Goal: Navigation & Orientation: Find specific page/section

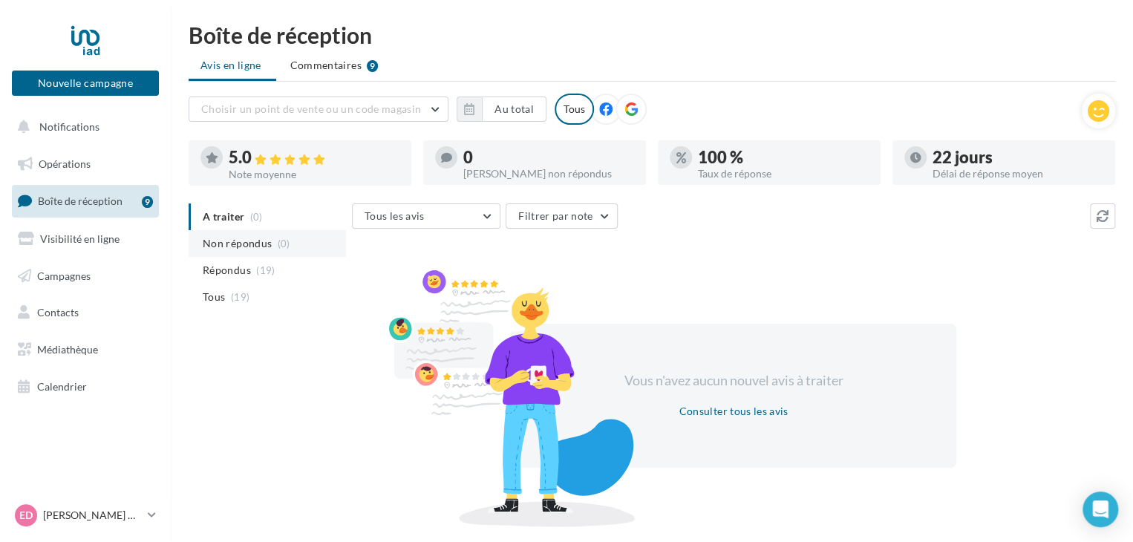
click at [270, 235] on li "Non répondus (0)" at bounding box center [267, 243] width 157 height 27
click at [237, 269] on span "Répondus" at bounding box center [227, 270] width 48 height 15
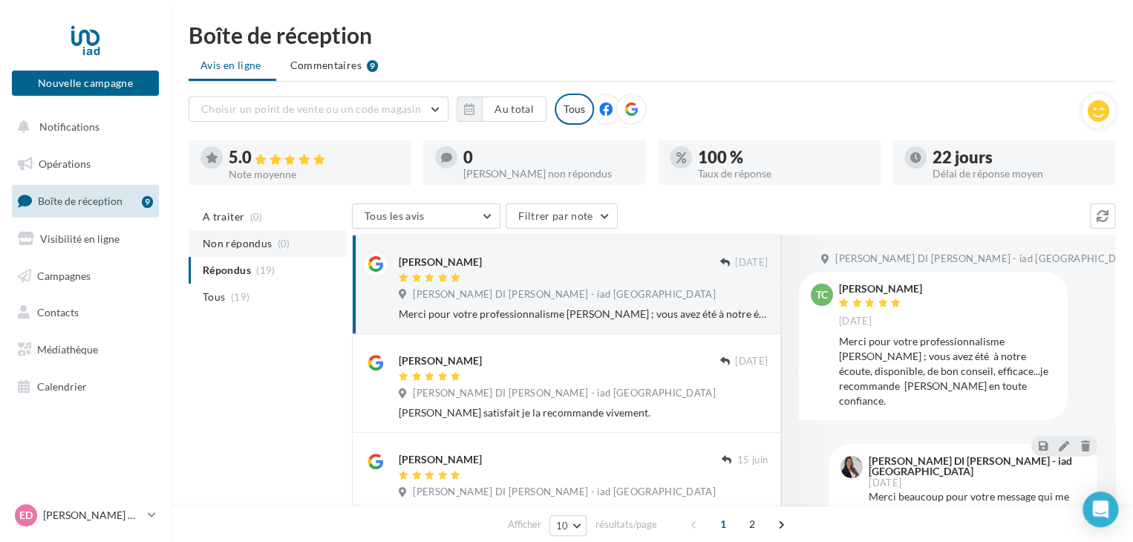
click at [261, 243] on span "Non répondus" at bounding box center [237, 243] width 69 height 15
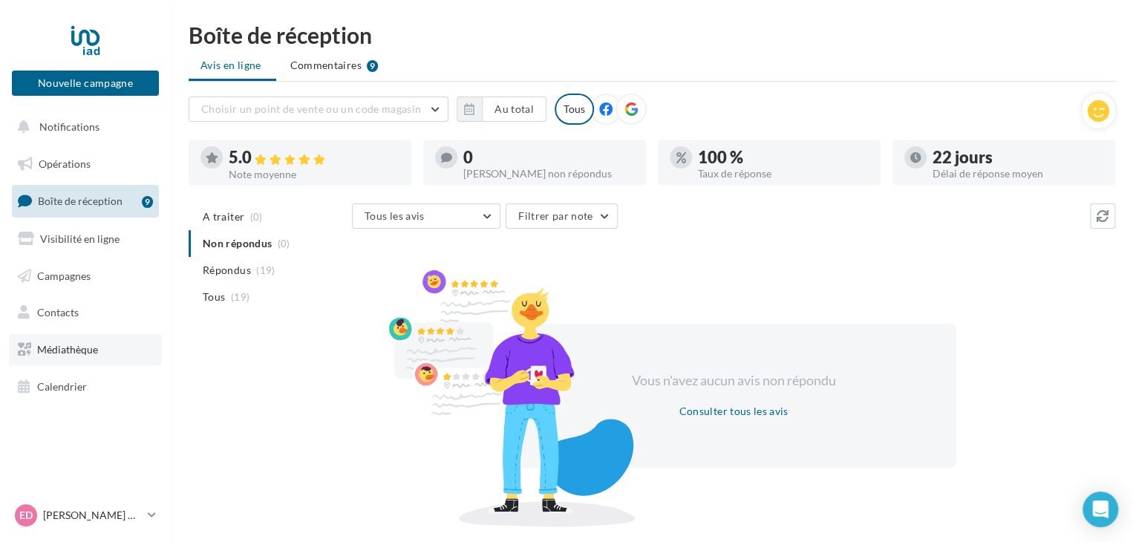
click at [63, 348] on span "Médiathèque" at bounding box center [67, 349] width 61 height 13
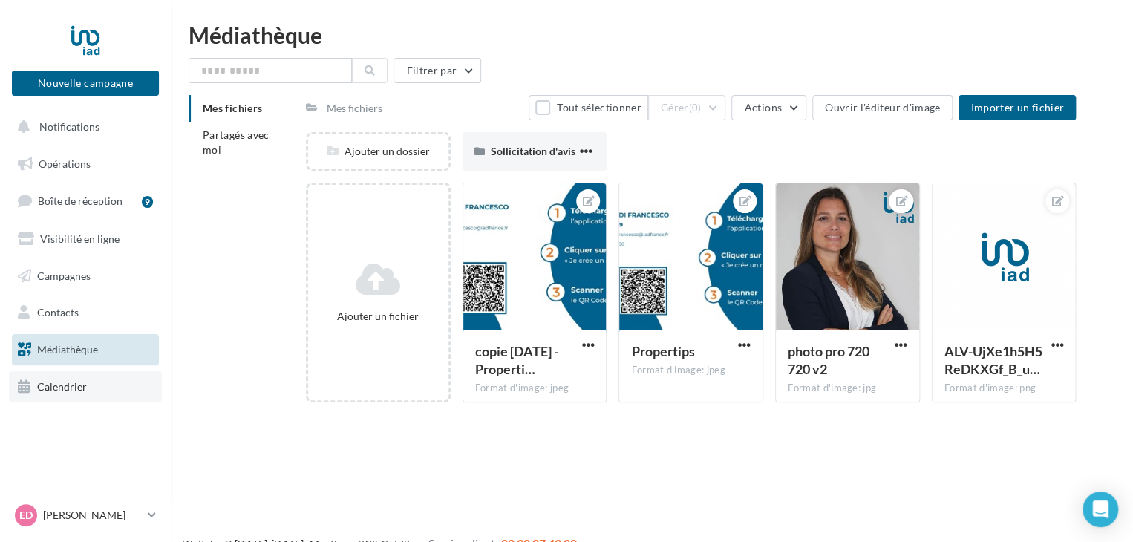
click at [63, 384] on span "Calendrier" at bounding box center [62, 386] width 50 height 13
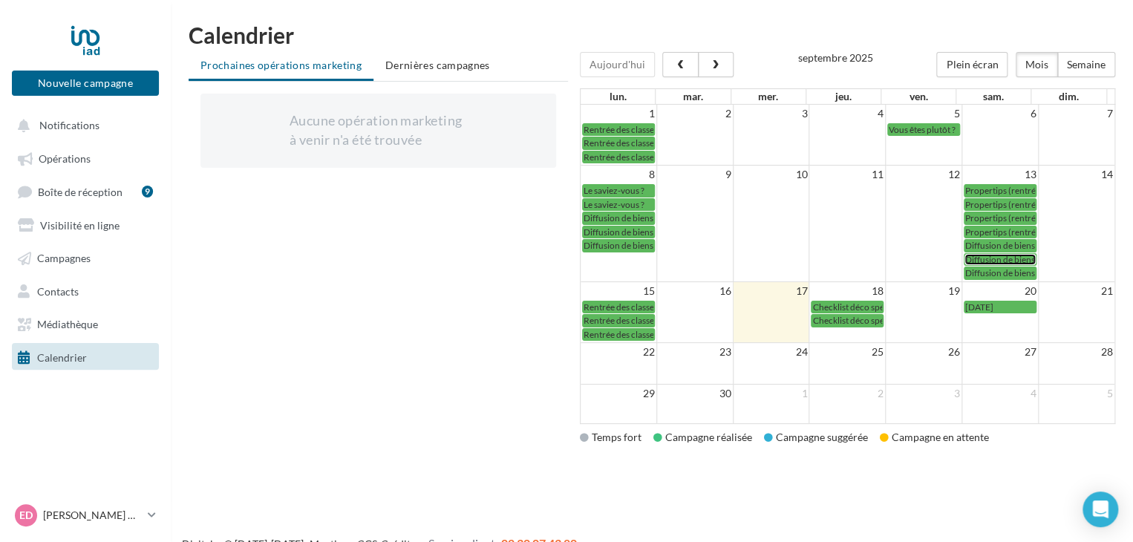
click at [989, 258] on span "Diffusion de biens immos" at bounding box center [1013, 259] width 97 height 11
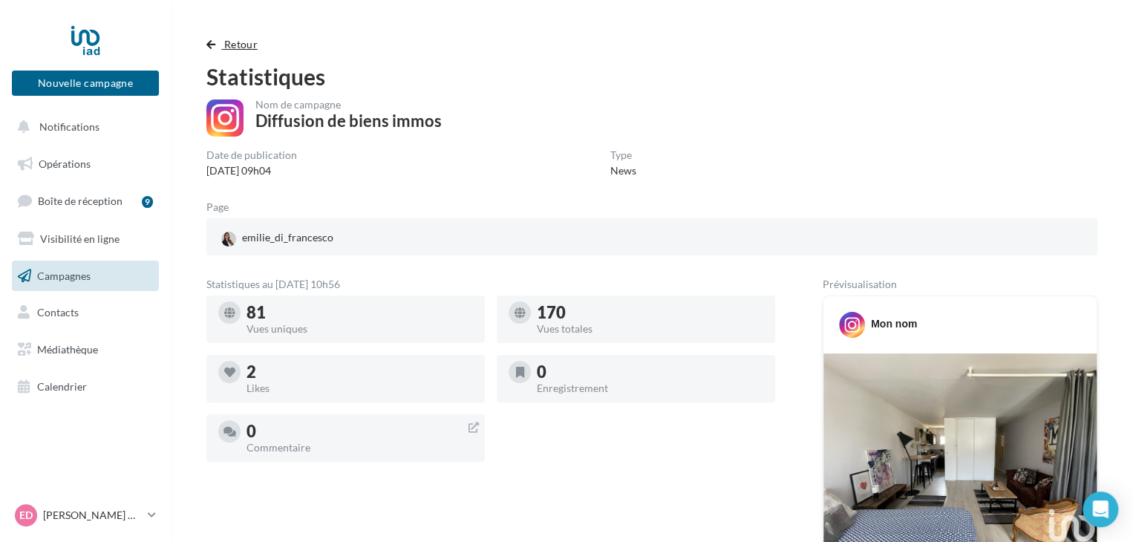
click at [219, 45] on button "Retour" at bounding box center [234, 45] width 57 height 18
click at [240, 45] on span "Retour" at bounding box center [240, 44] width 33 height 13
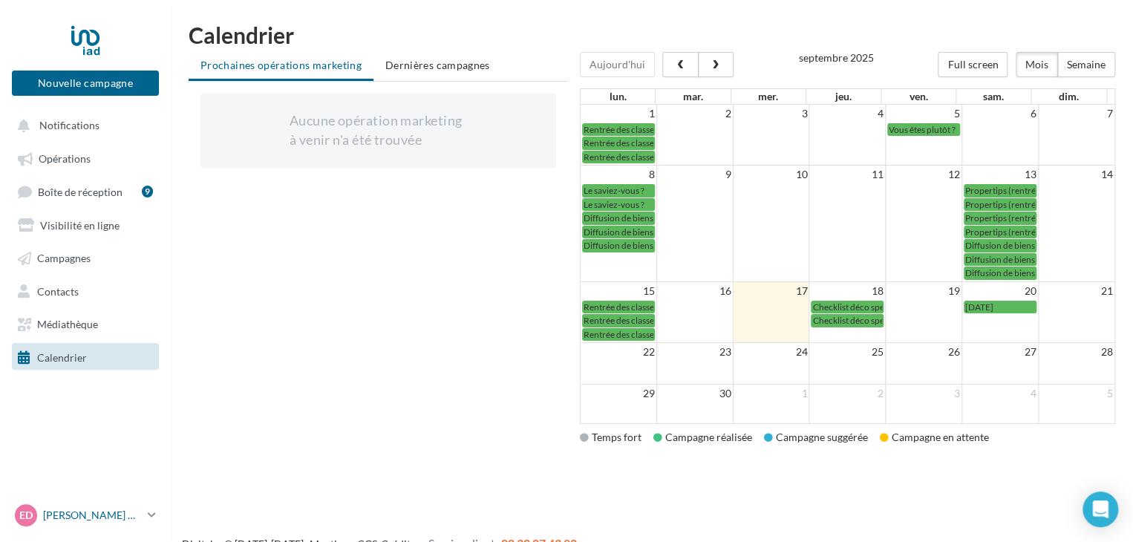
click at [150, 517] on icon at bounding box center [152, 514] width 8 height 13
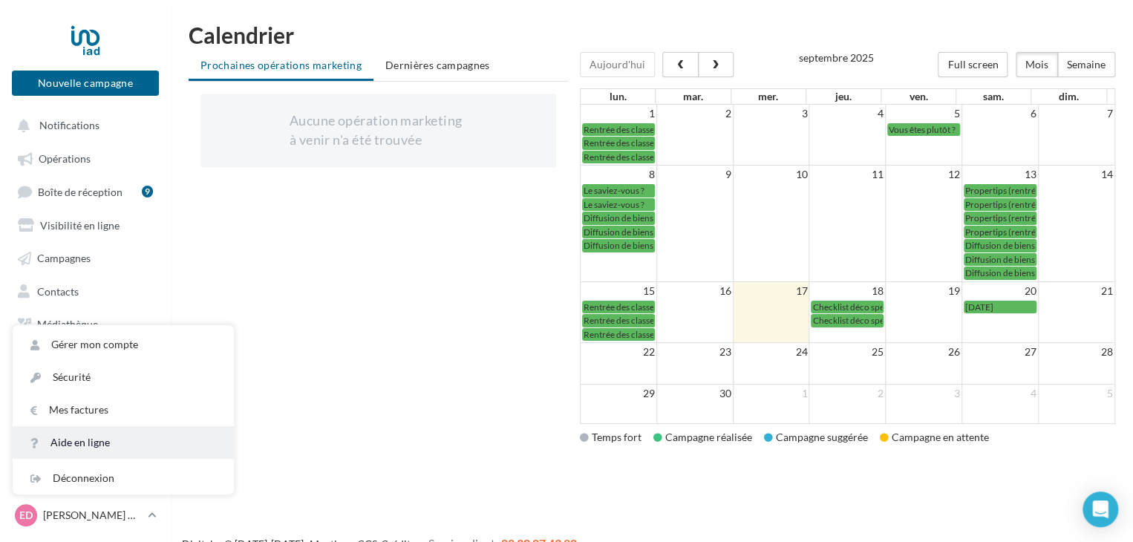
click at [83, 440] on link "Aide en ligne" at bounding box center [123, 442] width 221 height 33
click at [102, 448] on link "Aide en ligne" at bounding box center [123, 442] width 221 height 33
